Goal: Transaction & Acquisition: Purchase product/service

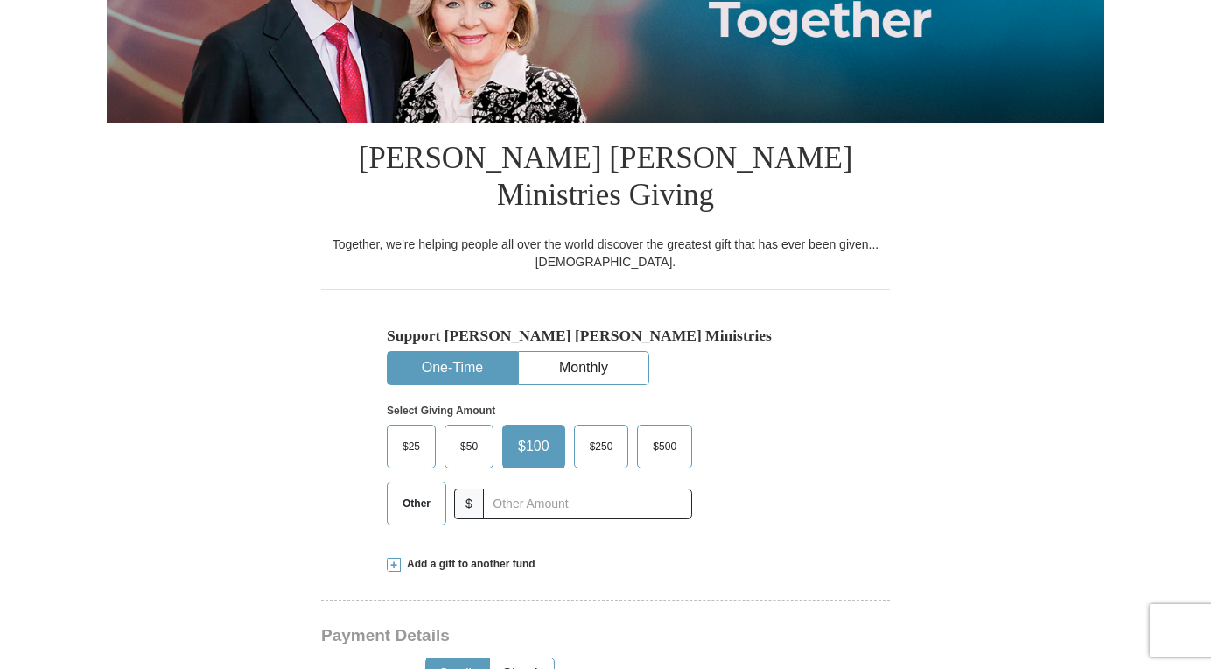
scroll to position [379, 0]
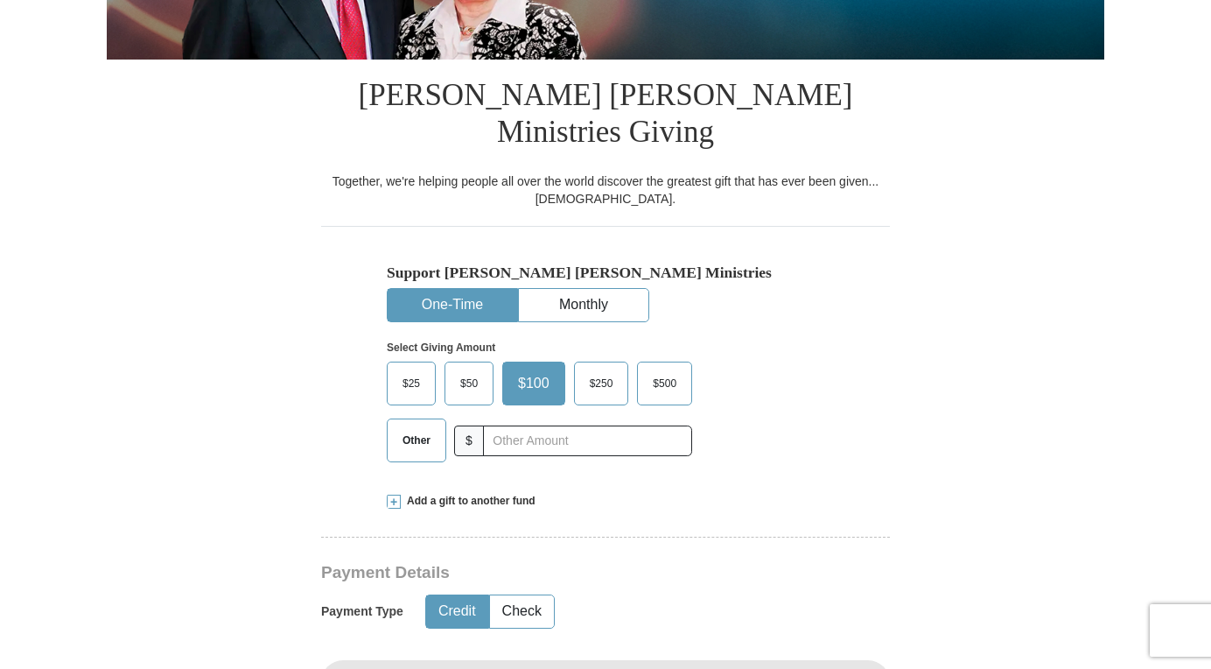
click at [465, 370] on span "$50" at bounding box center [469, 383] width 35 height 26
click at [0, 0] on input "$50" at bounding box center [0, 0] width 0 height 0
click at [409, 370] on span "$25" at bounding box center [411, 383] width 35 height 26
click at [0, 0] on input "$25" at bounding box center [0, 0] width 0 height 0
click at [592, 370] on span "$250" at bounding box center [598, 383] width 41 height 26
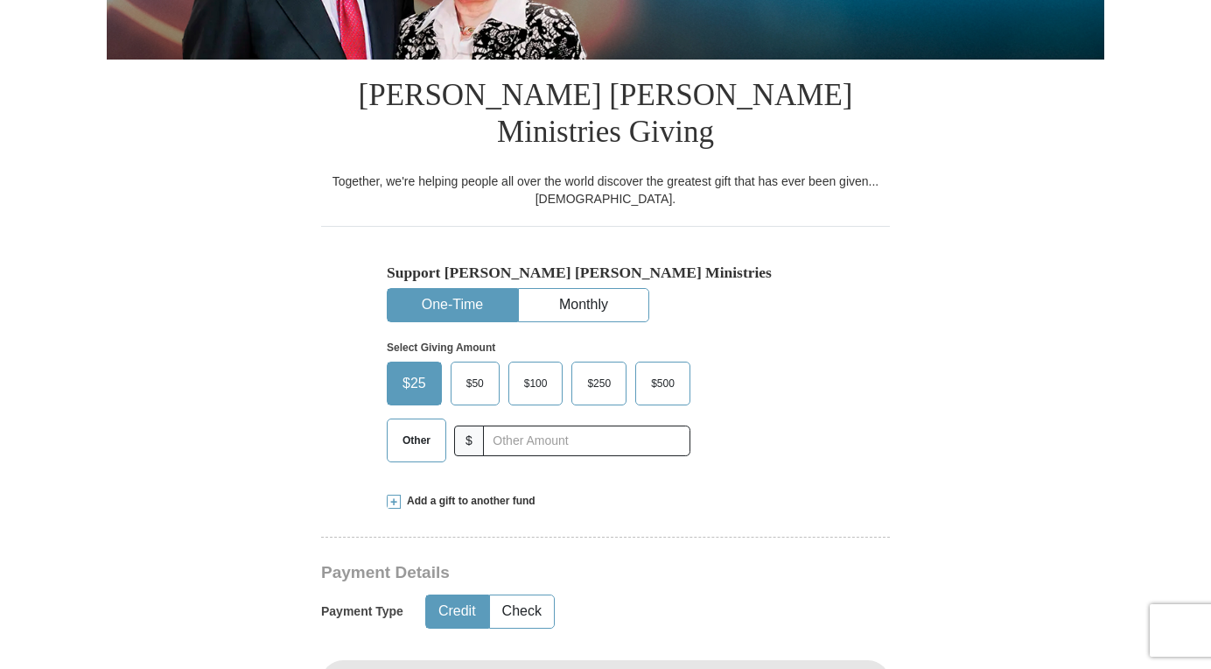
click at [0, 0] on input "$250" at bounding box center [0, 0] width 0 height 0
click at [669, 370] on span "$500" at bounding box center [664, 383] width 41 height 26
click at [0, 0] on input "$500" at bounding box center [0, 0] width 0 height 0
click at [418, 427] on span "Other" at bounding box center [417, 440] width 46 height 26
click at [0, 0] on input "Other" at bounding box center [0, 0] width 0 height 0
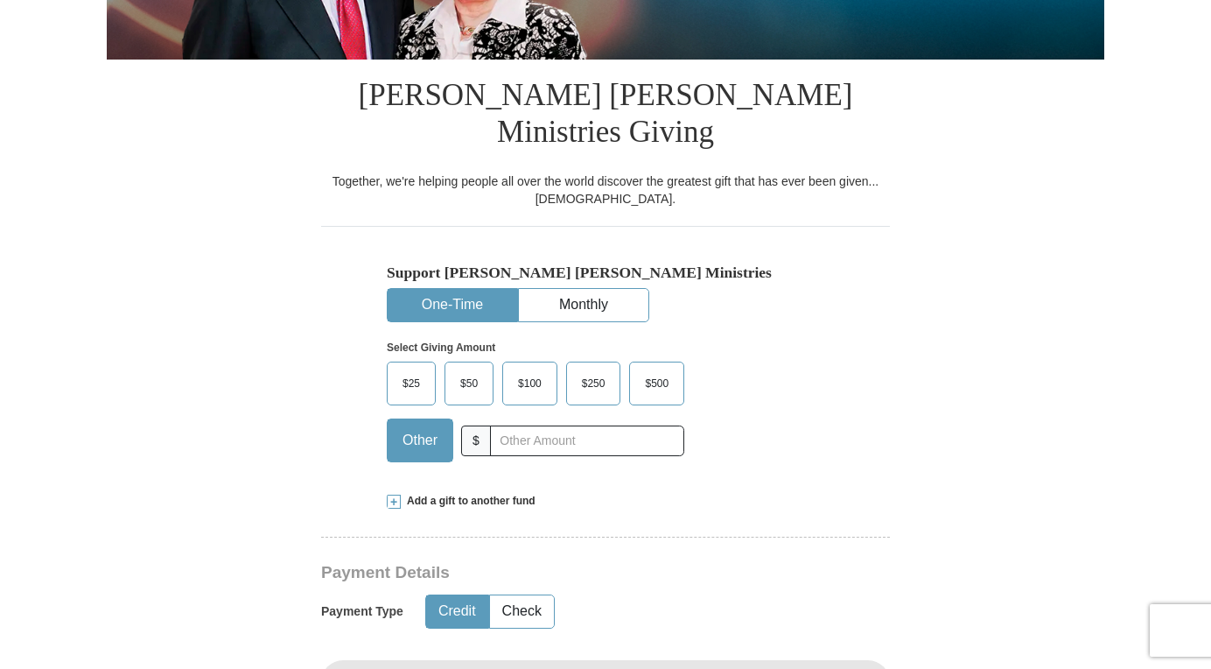
click at [886, 412] on div "Support Kenneth Copeland Ministries One-Time Monthly Select Giving Amount Amoun…" at bounding box center [605, 350] width 569 height 249
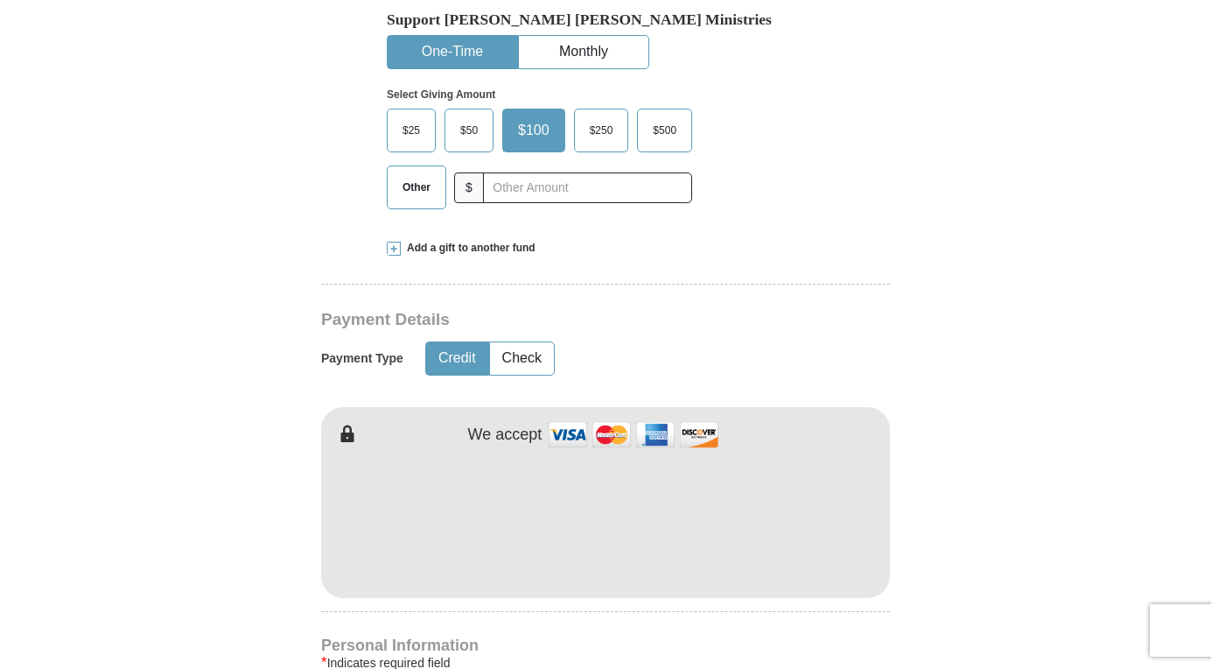
scroll to position [613, 0]
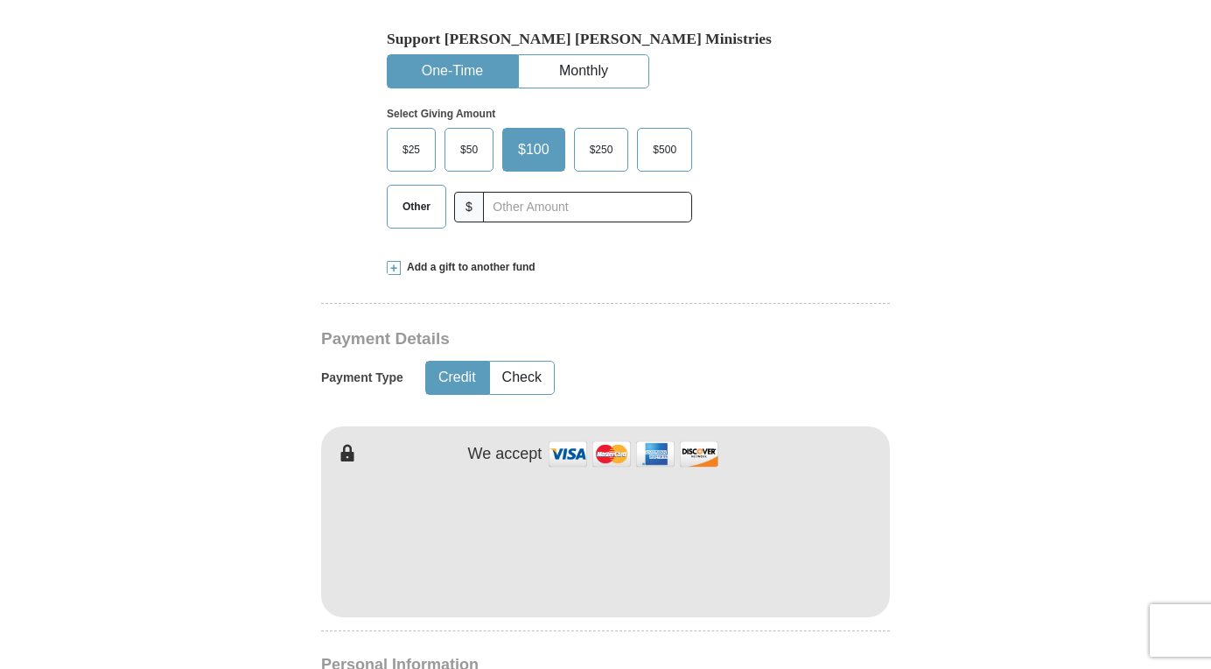
click at [394, 261] on span at bounding box center [394, 268] width 14 height 14
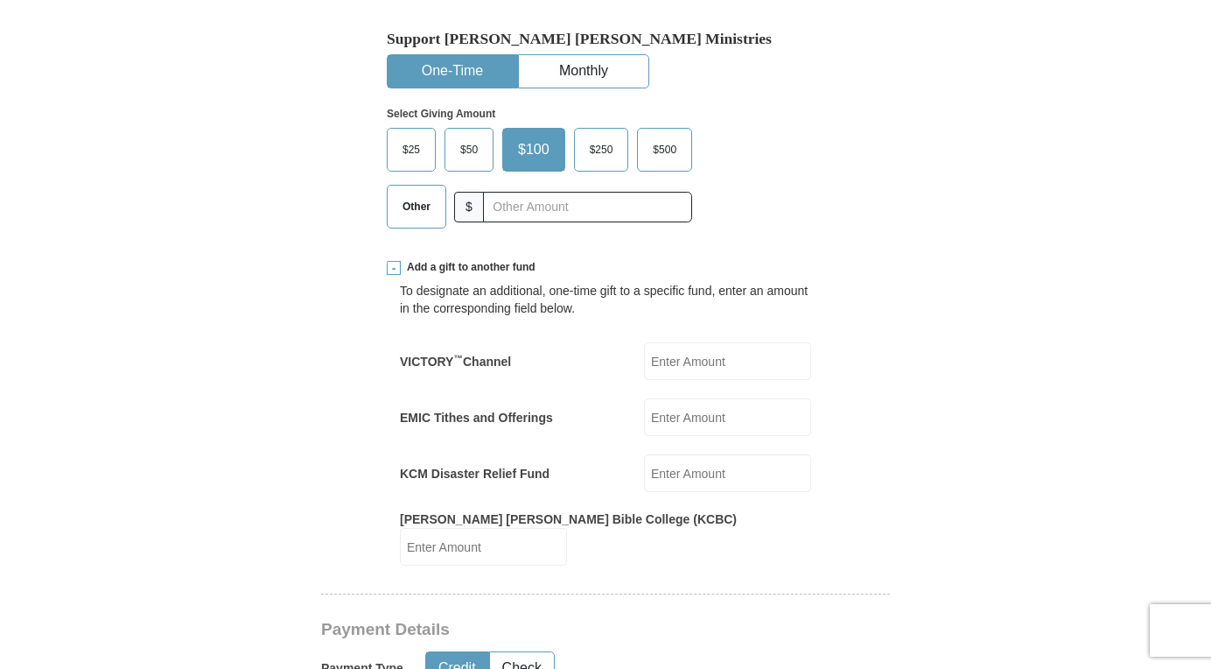
click at [394, 261] on span at bounding box center [394, 268] width 14 height 14
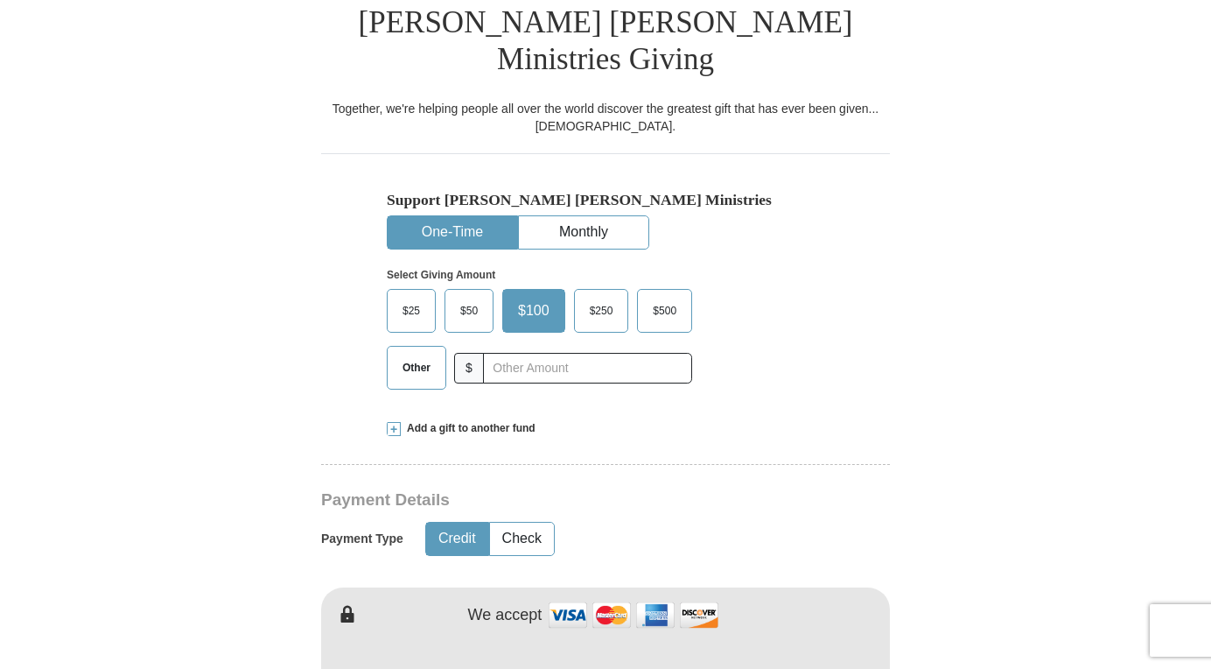
scroll to position [409, 0]
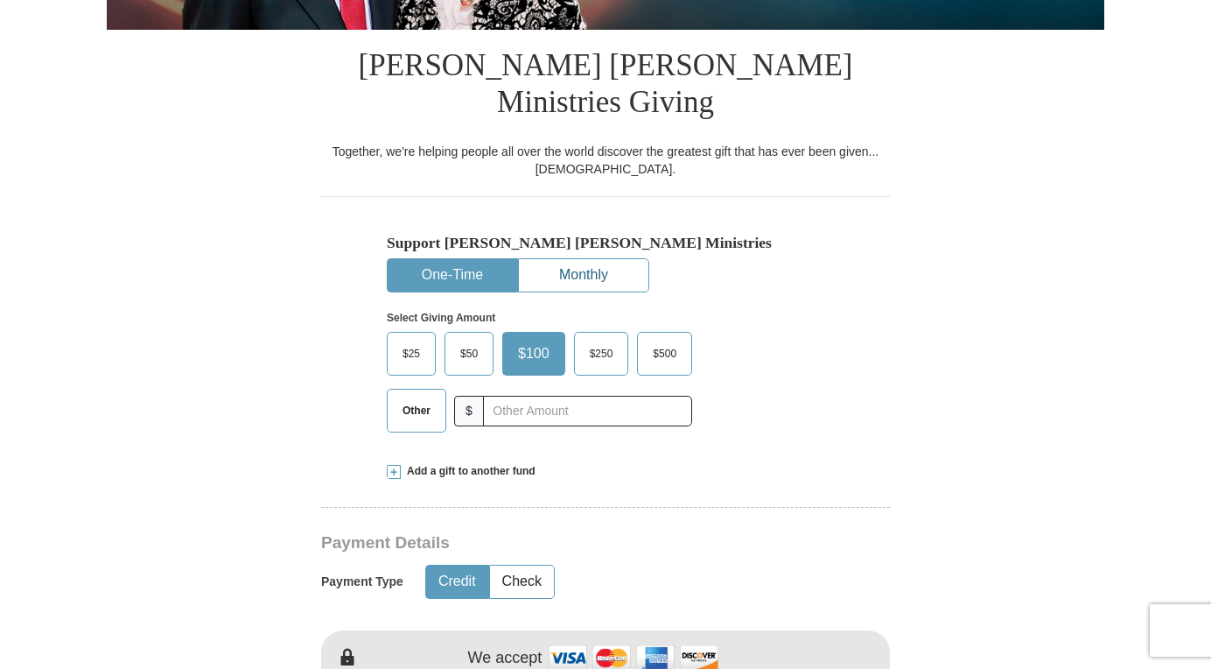
click at [573, 259] on button "Monthly" at bounding box center [584, 275] width 130 height 32
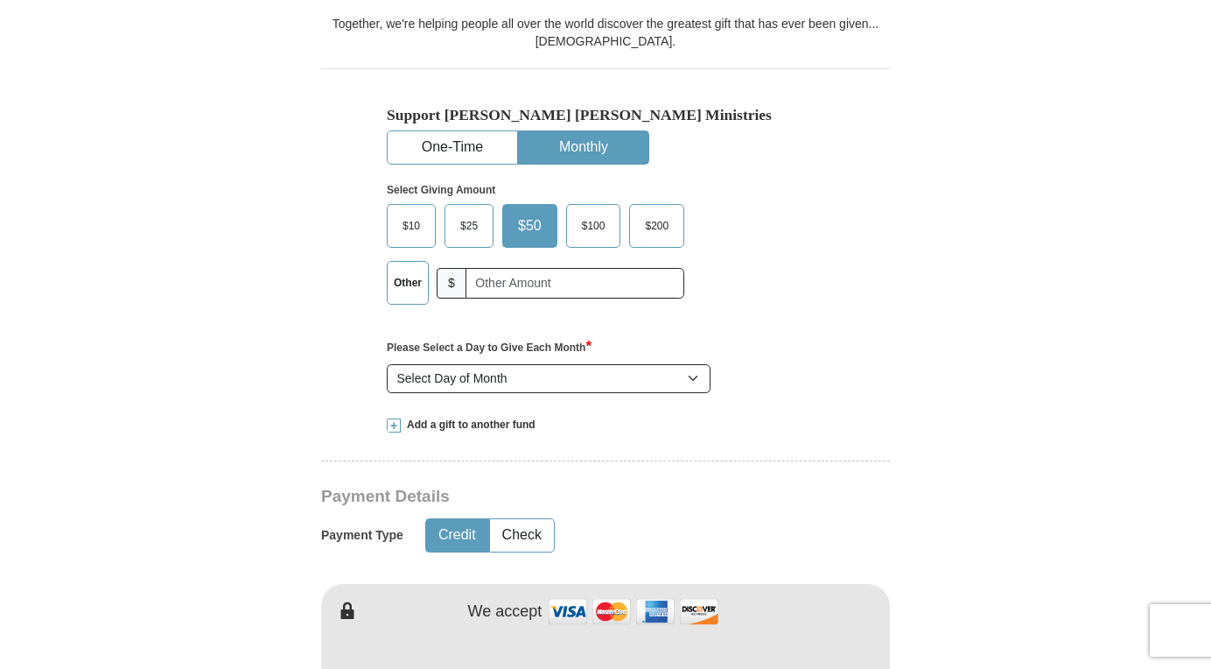
scroll to position [554, 0]
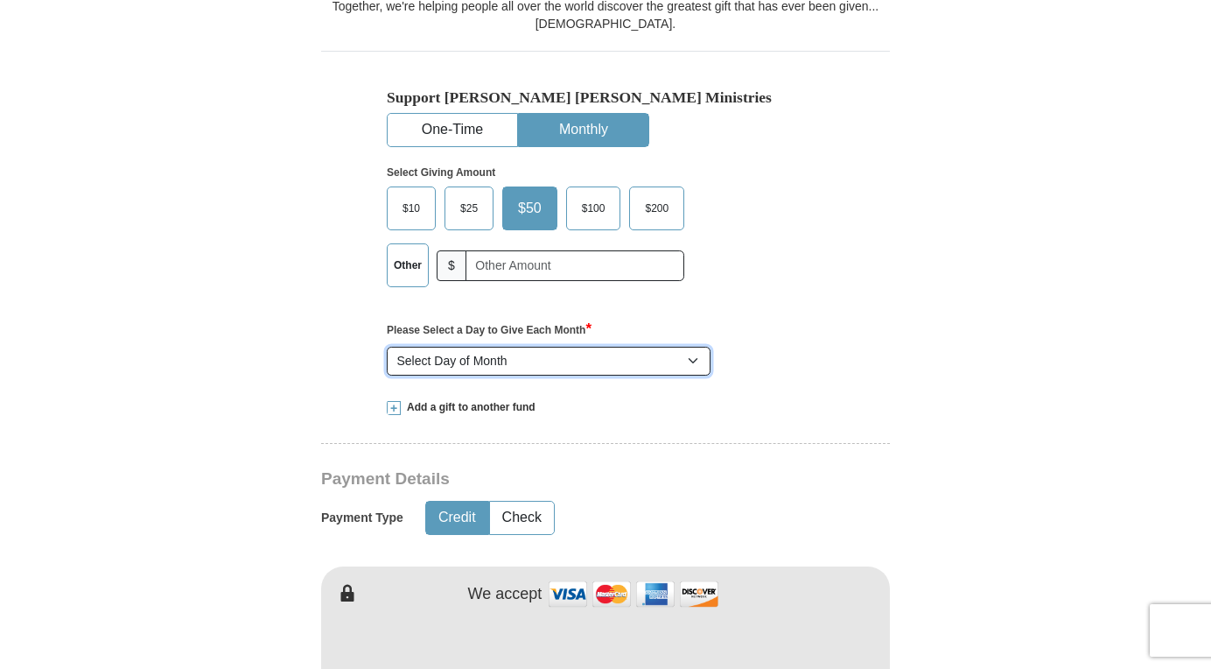
click at [453, 347] on select "Select Day of Month 1 2 3 4 5 6 7 8 9 10 11 12 13 14 15 16 17 18 19 20 21 22 23…" at bounding box center [549, 362] width 324 height 30
select select "2"
click at [387, 347] on select "Select Day of Month 1 2 3 4 5 6 7 8 9 10 11 12 13 14 15 16 17 18 19 20 21 22 23…" at bounding box center [549, 362] width 324 height 30
